Goal: Transaction & Acquisition: Purchase product/service

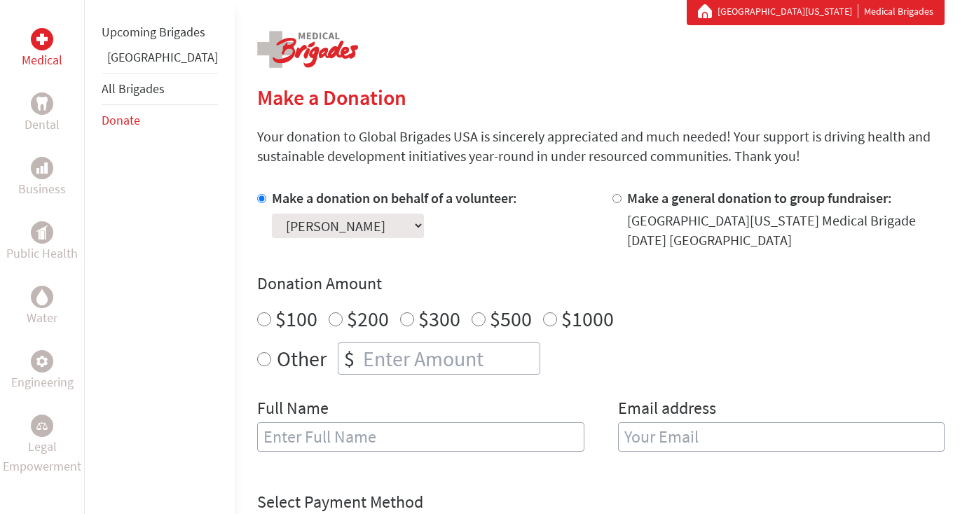
scroll to position [266, 0]
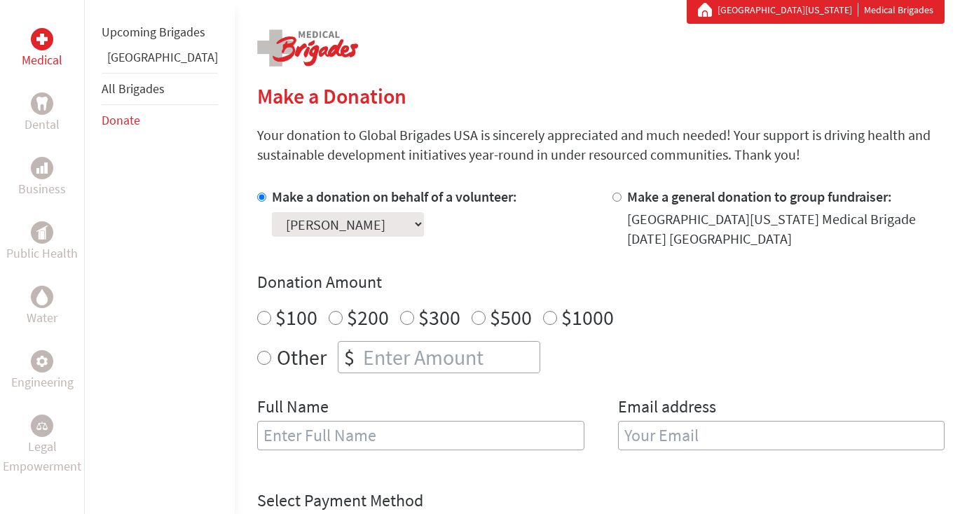
click at [612, 197] on div at bounding box center [619, 218] width 15 height 62
click at [612, 200] on input "Make a general donation to group fundraiser:" at bounding box center [616, 197] width 9 height 9
radio input "true"
click at [612, 200] on input "Make a general donation to group fundraiser:" at bounding box center [616, 197] width 9 height 9
click at [132, 128] on link "Donate" at bounding box center [121, 120] width 39 height 16
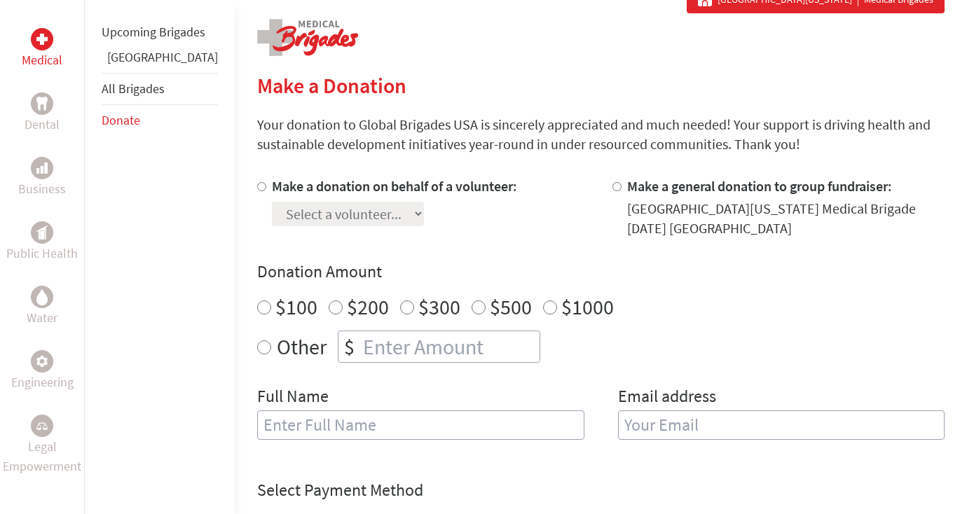
scroll to position [277, 0]
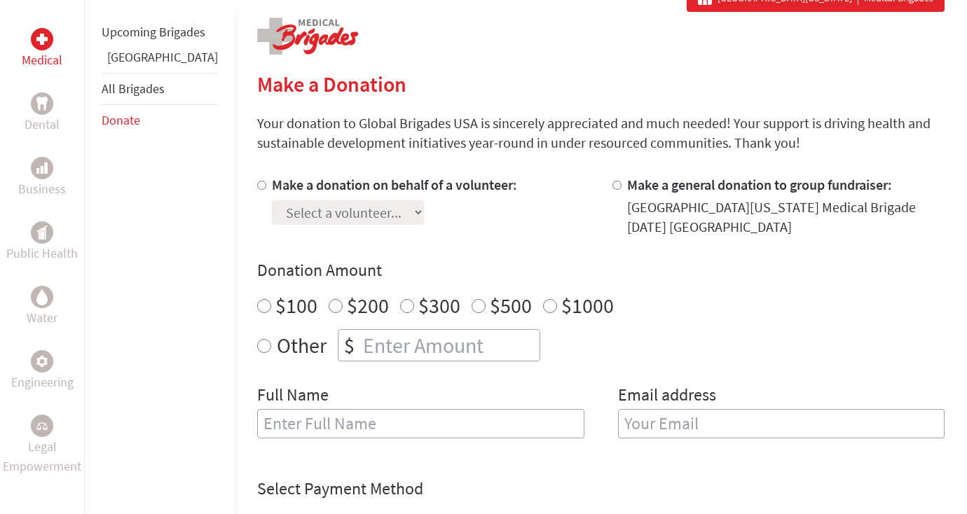
click at [612, 188] on input "Make a general donation to group fundraiser:" at bounding box center [616, 185] width 9 height 9
radio input "true"
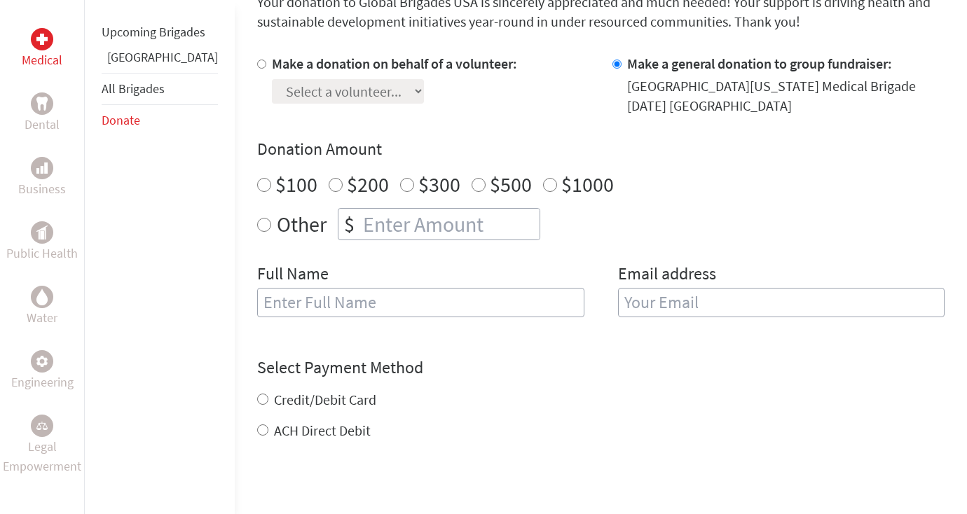
scroll to position [401, 0]
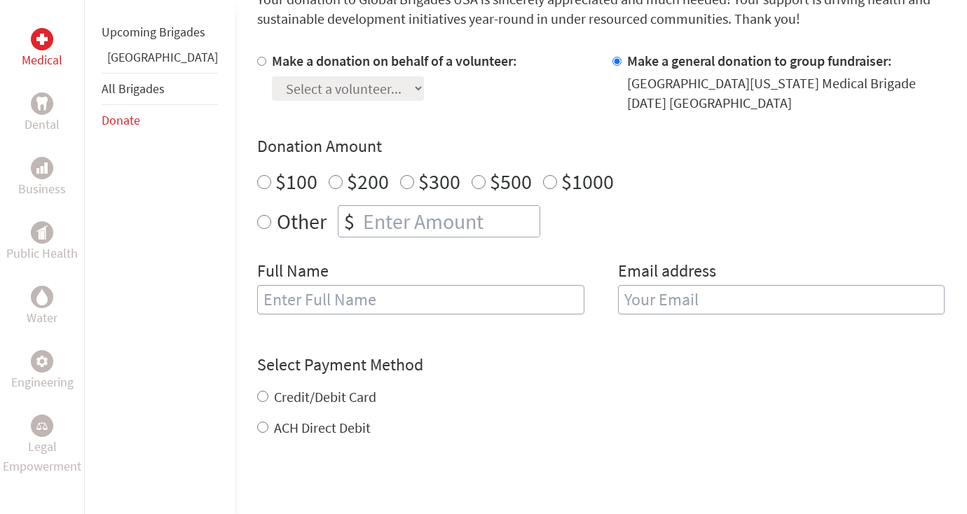
radio input "true"
click at [360, 229] on input "number" at bounding box center [449, 221] width 179 height 31
type input "1000"
click at [297, 308] on input "Metanya" at bounding box center [420, 299] width 327 height 29
type input "[PERSON_NAME]"
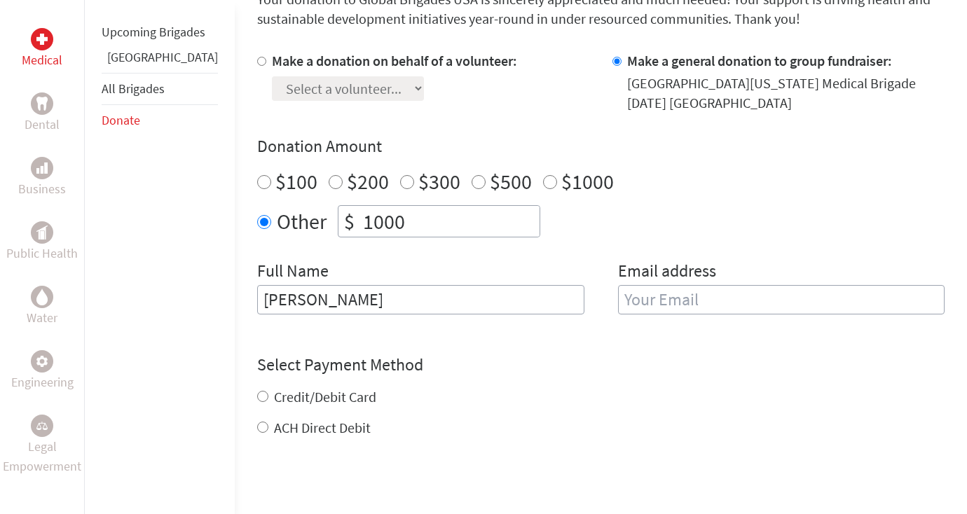
click at [621, 295] on input "email" at bounding box center [781, 299] width 327 height 29
type input "m"
type input "Metanyazewdu@gmail.com"
type input "[EMAIL_ADDRESS][DOMAIN_NAME]"
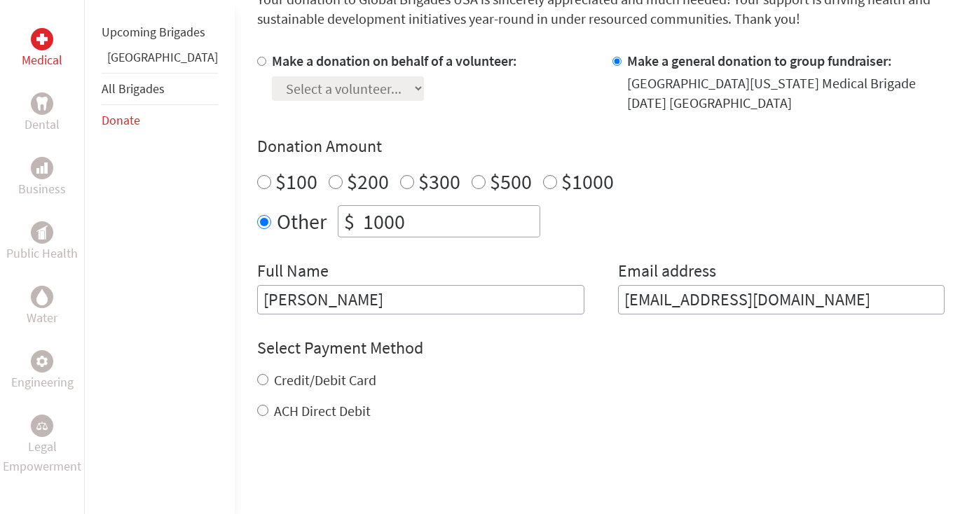
click at [257, 390] on div "Credit/Debit Card" at bounding box center [600, 381] width 687 height 20
click at [257, 385] on div "Credit/Debit Card" at bounding box center [600, 381] width 687 height 20
click at [257, 382] on input "Credit/Debit Card" at bounding box center [262, 379] width 11 height 11
radio input "true"
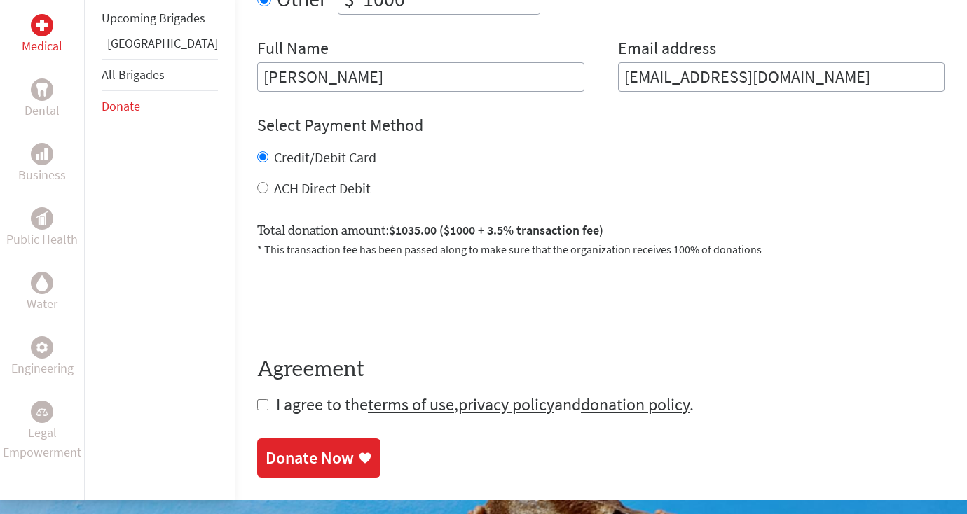
scroll to position [629, 0]
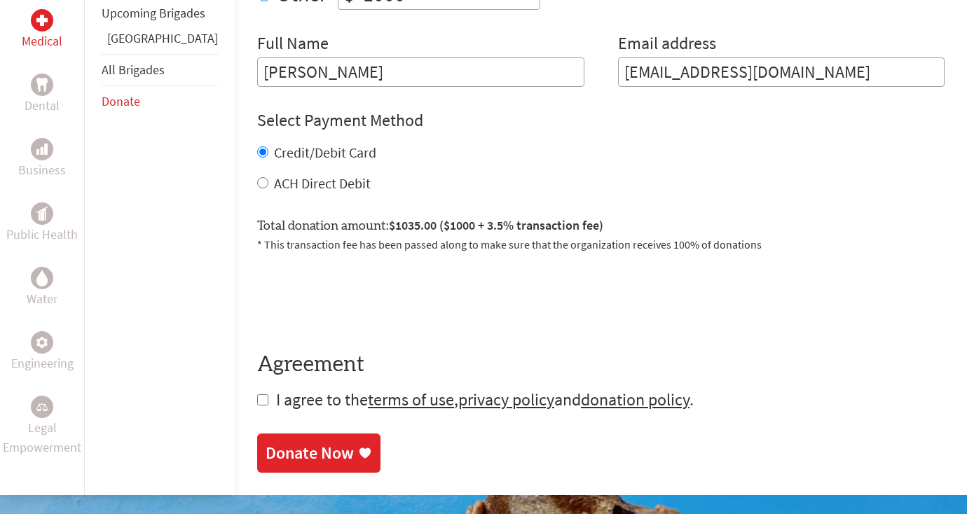
click at [257, 404] on input "checkbox" at bounding box center [262, 399] width 11 height 11
checkbox input "true"
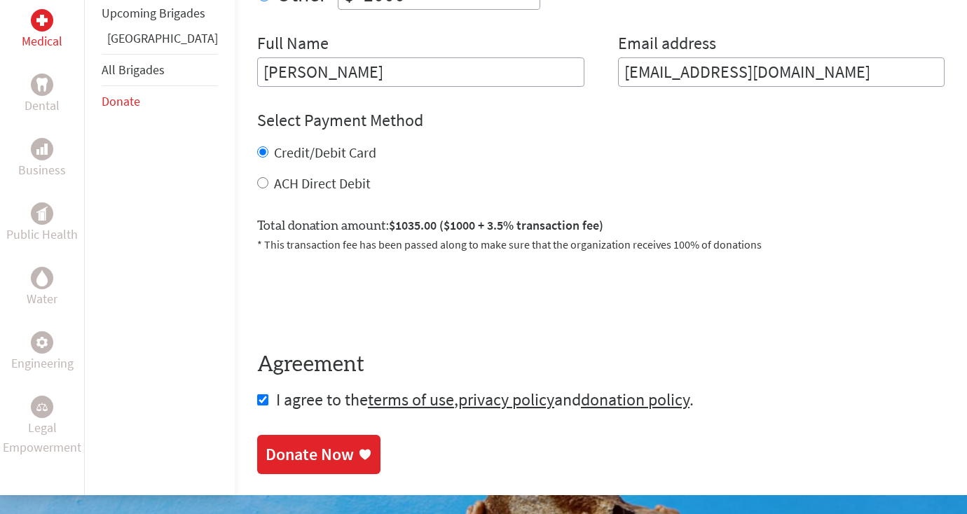
click at [273, 453] on div "Donate Now" at bounding box center [310, 454] width 88 height 22
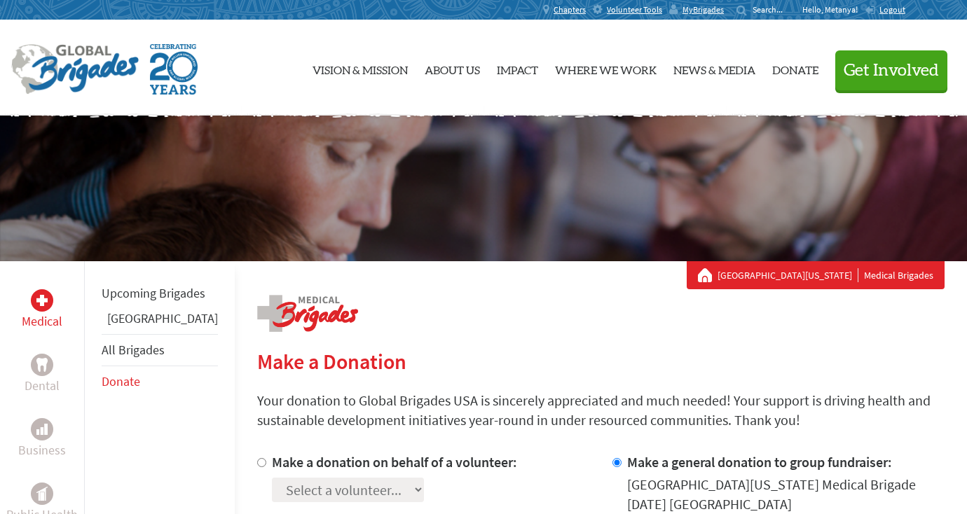
scroll to position [65, 0]
click at [713, 6] on span "MyBrigades" at bounding box center [702, 9] width 41 height 11
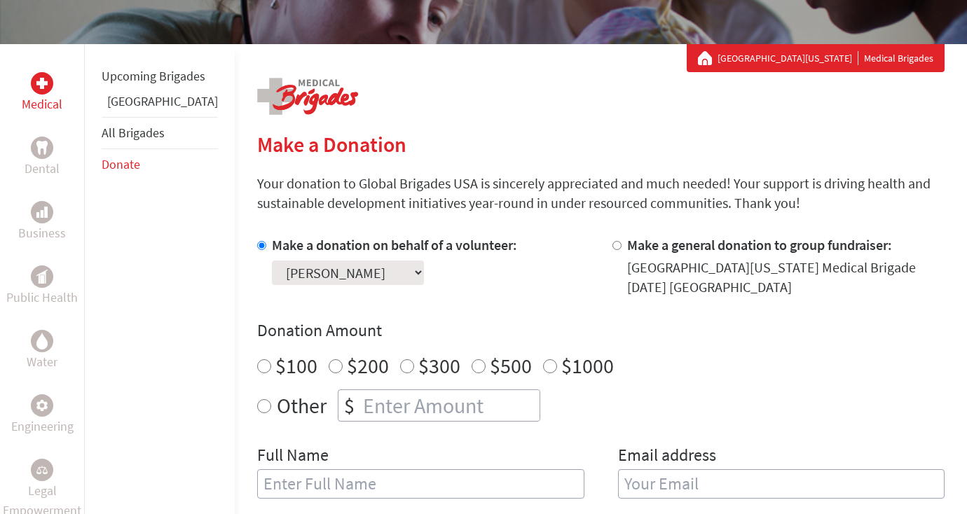
scroll to position [219, 0]
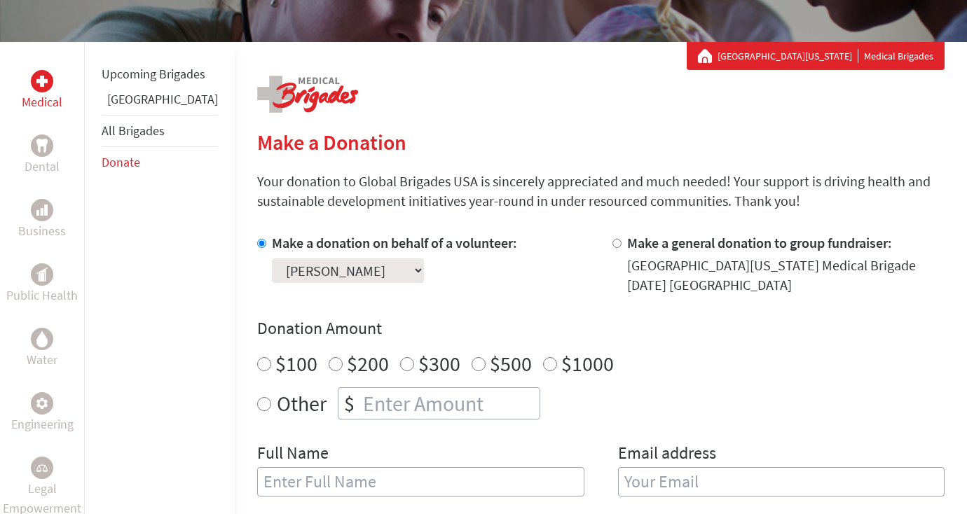
click at [472, 366] on input "$500" at bounding box center [479, 364] width 14 height 14
radio input "true"
click at [436, 398] on input "number" at bounding box center [449, 403] width 179 height 31
click at [472, 358] on div "$500" at bounding box center [502, 363] width 60 height 25
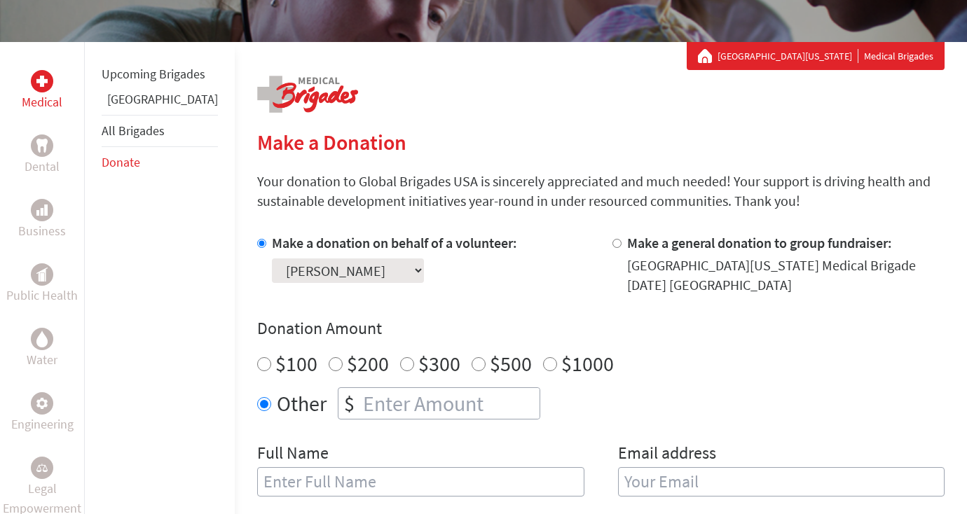
click at [472, 362] on input "$500" at bounding box center [479, 364] width 14 height 14
radio input "true"
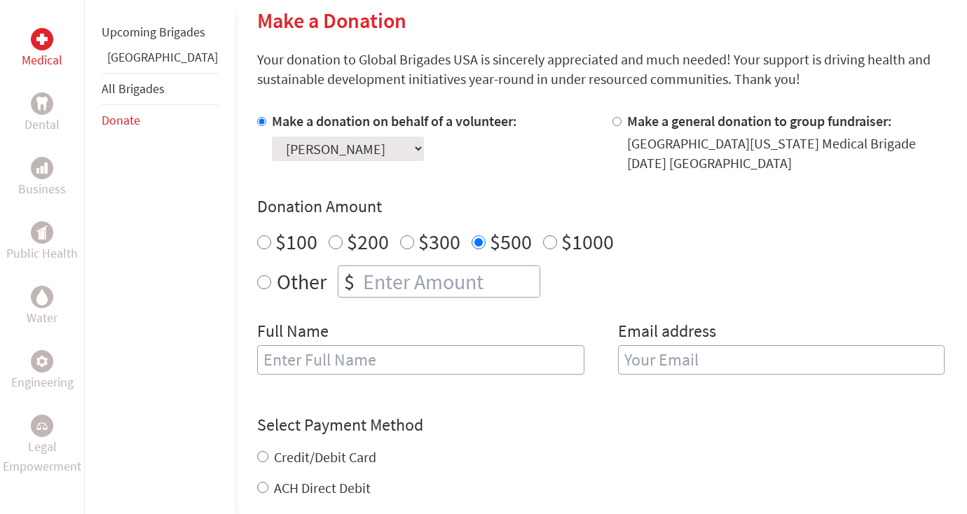
scroll to position [366, 0]
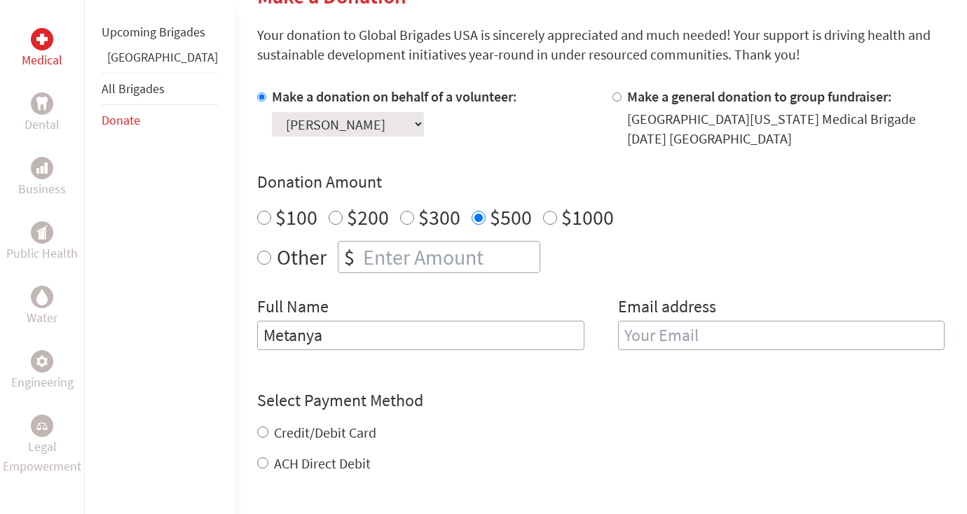
type input "Metanya"
click at [624, 247] on div "Other $" at bounding box center [600, 257] width 687 height 32
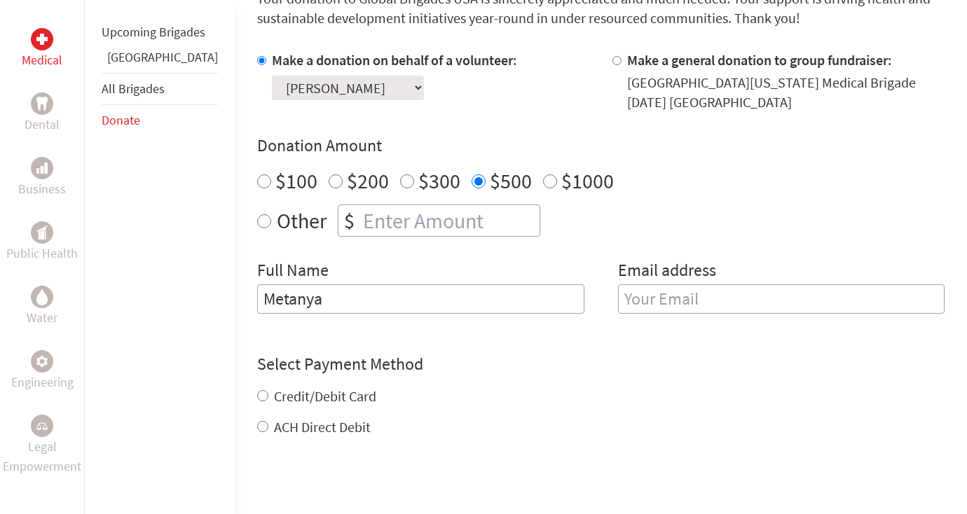
click at [681, 303] on input "email" at bounding box center [781, 298] width 327 height 29
type input "[EMAIL_ADDRESS][DOMAIN_NAME]"
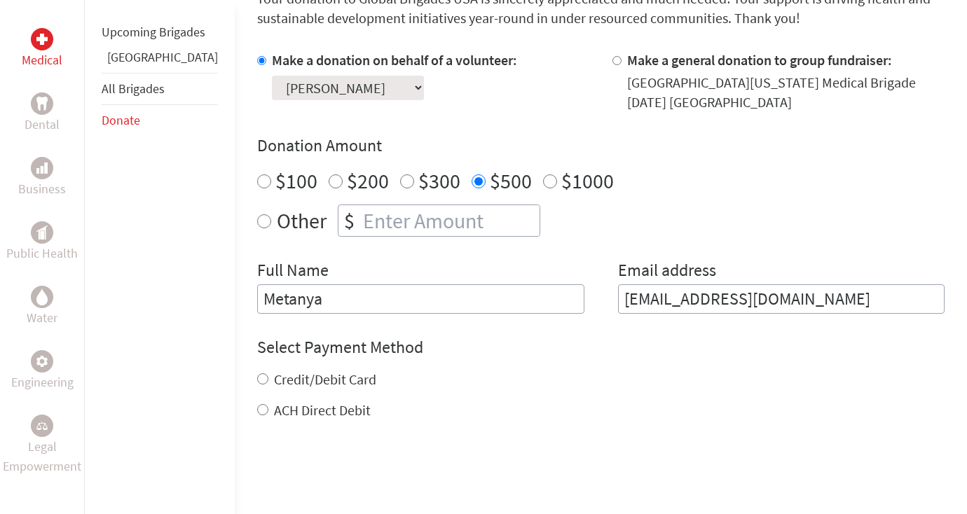
click at [274, 382] on label "Credit/Debit Card" at bounding box center [325, 380] width 102 height 18
click at [257, 382] on input "Credit/Debit Card" at bounding box center [262, 378] width 11 height 11
radio input "true"
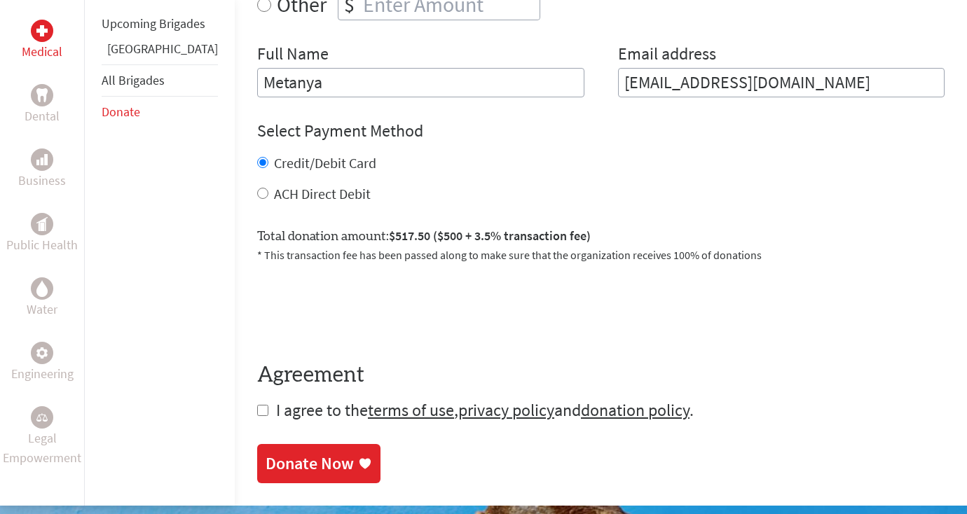
scroll to position [620, 0]
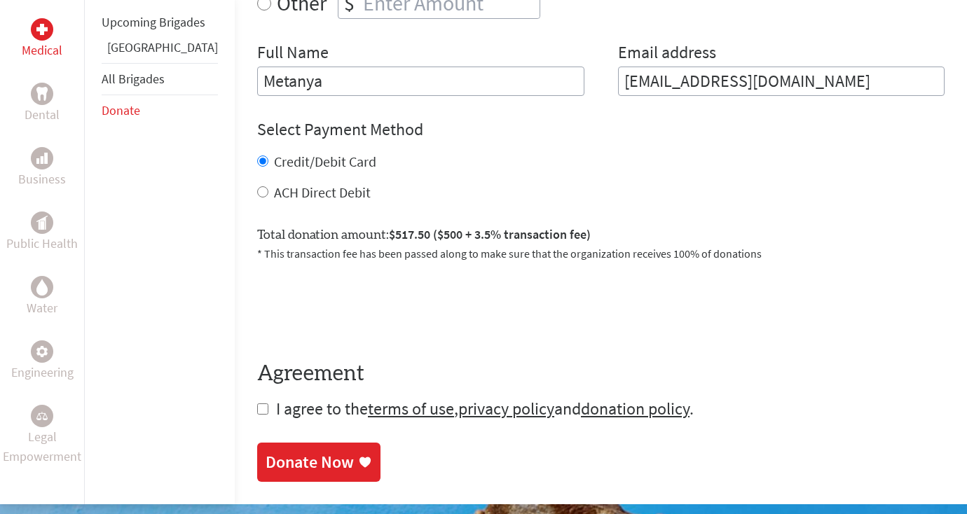
click at [257, 413] on form "Make a donation on behalf of a volunteer: Select a volunteer... [PERSON_NAME] […" at bounding box center [600, 127] width 687 height 588
click at [257, 413] on input "checkbox" at bounding box center [262, 409] width 11 height 11
checkbox input "true"
click at [267, 466] on div "Donate Now" at bounding box center [310, 464] width 88 height 22
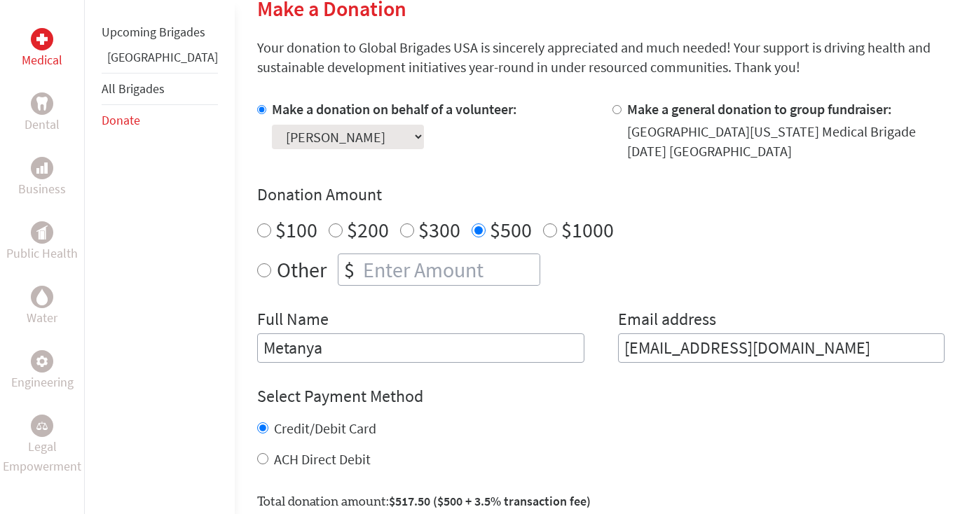
scroll to position [357, 0]
